Goal: Task Accomplishment & Management: Use online tool/utility

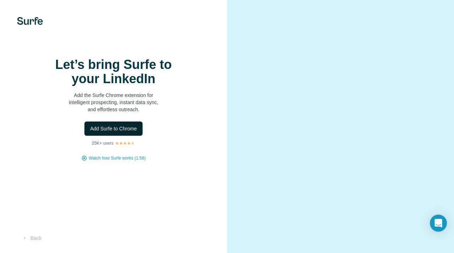
click at [111, 131] on span "Add Surfe to Chrome" at bounding box center [113, 128] width 47 height 7
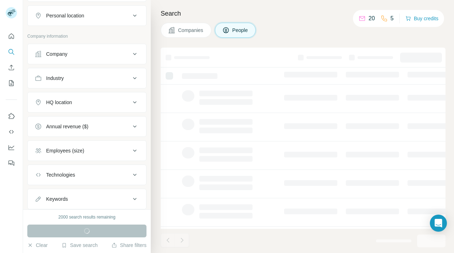
scroll to position [23, 0]
